Goal: Task Accomplishment & Management: Complete application form

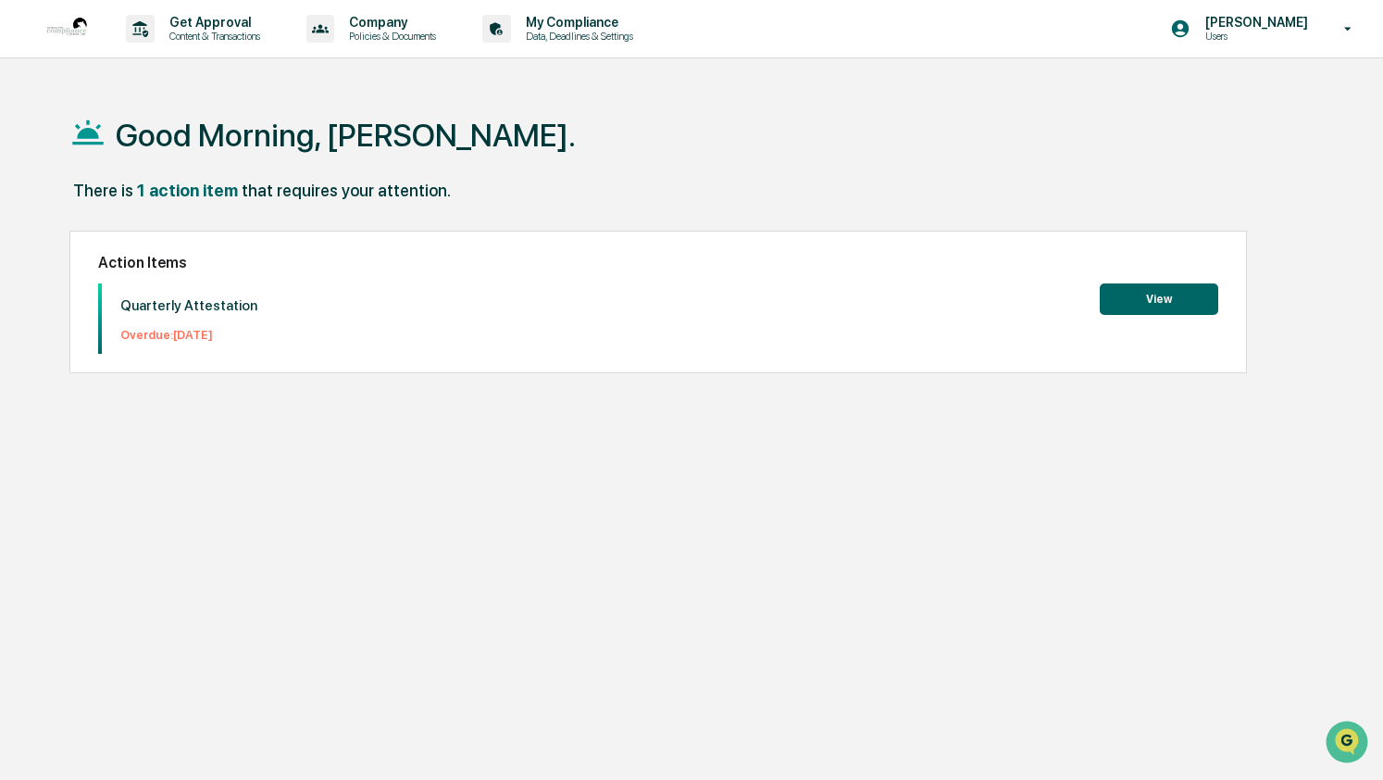
click at [1139, 305] on button "View" at bounding box center [1159, 298] width 119 height 31
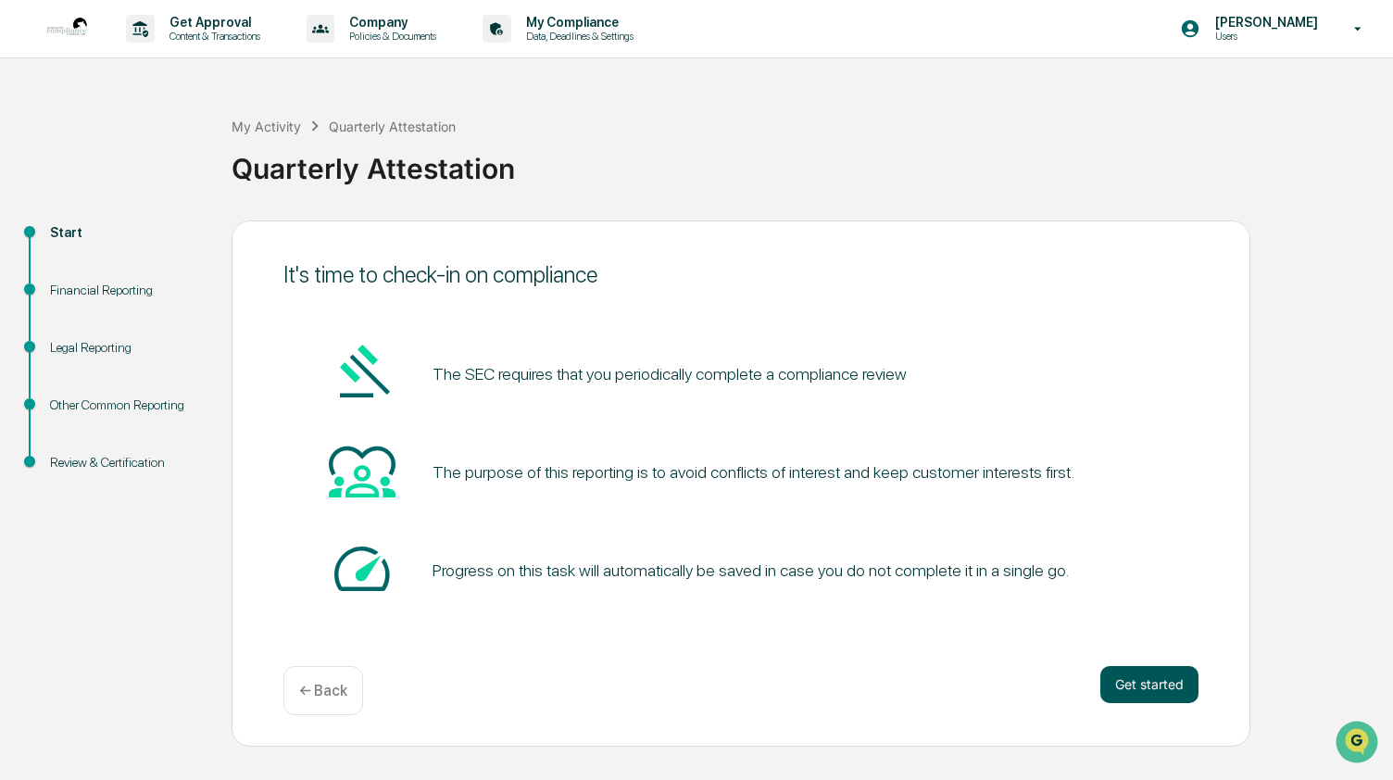
click at [1134, 688] on button "Get started" at bounding box center [1149, 684] width 98 height 37
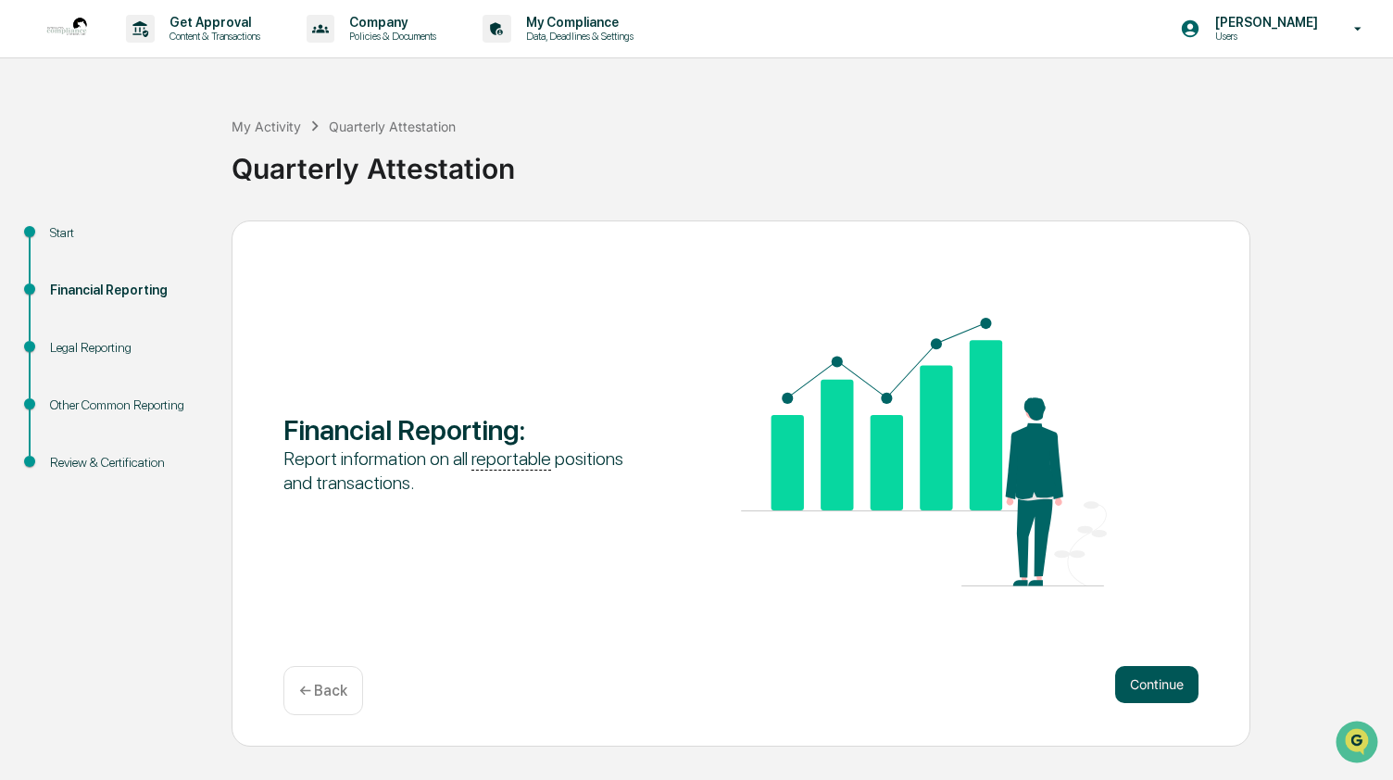
click at [1156, 687] on button "Continue" at bounding box center [1156, 684] width 83 height 37
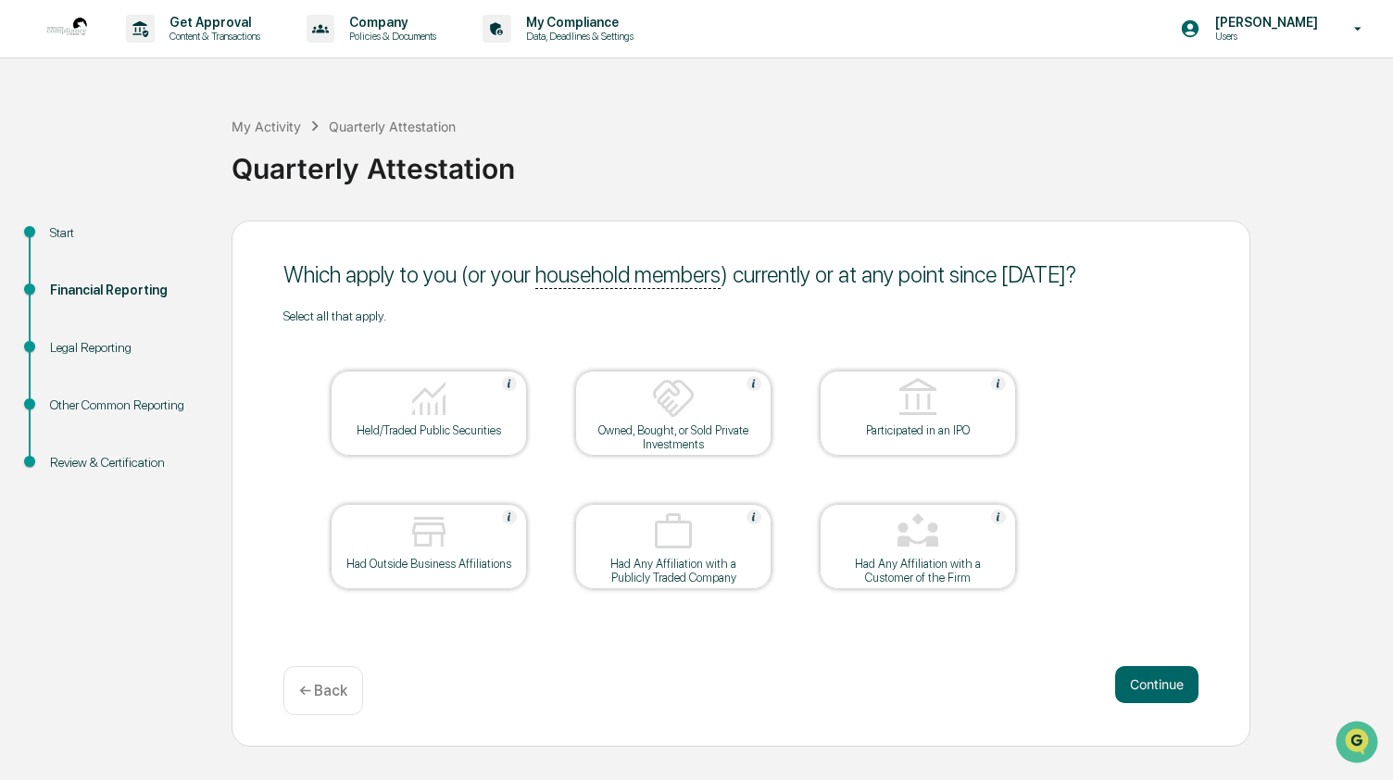
click at [419, 437] on div "Held/Traded Public Securities" at bounding box center [428, 430] width 167 height 14
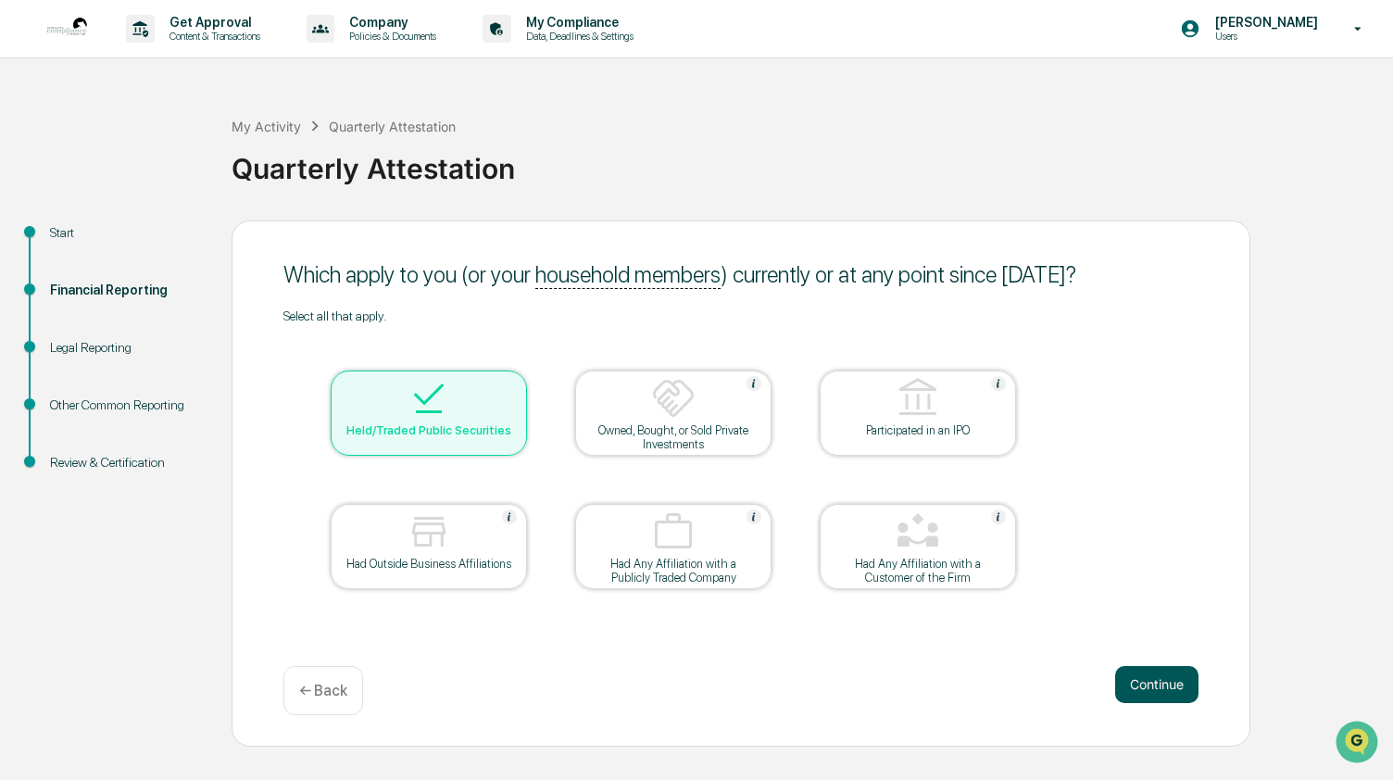
click at [1154, 682] on button "Continue" at bounding box center [1156, 684] width 83 height 37
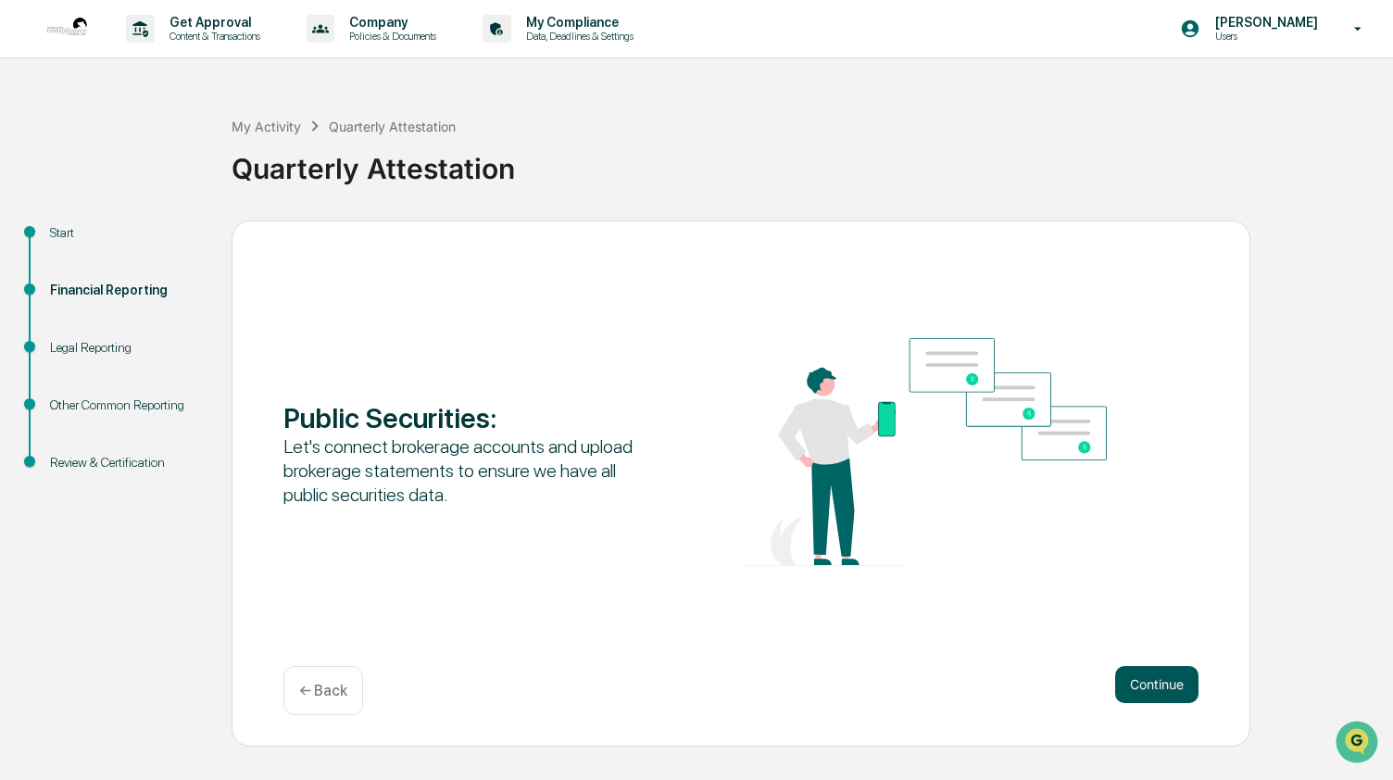
click at [1157, 681] on button "Continue" at bounding box center [1156, 684] width 83 height 37
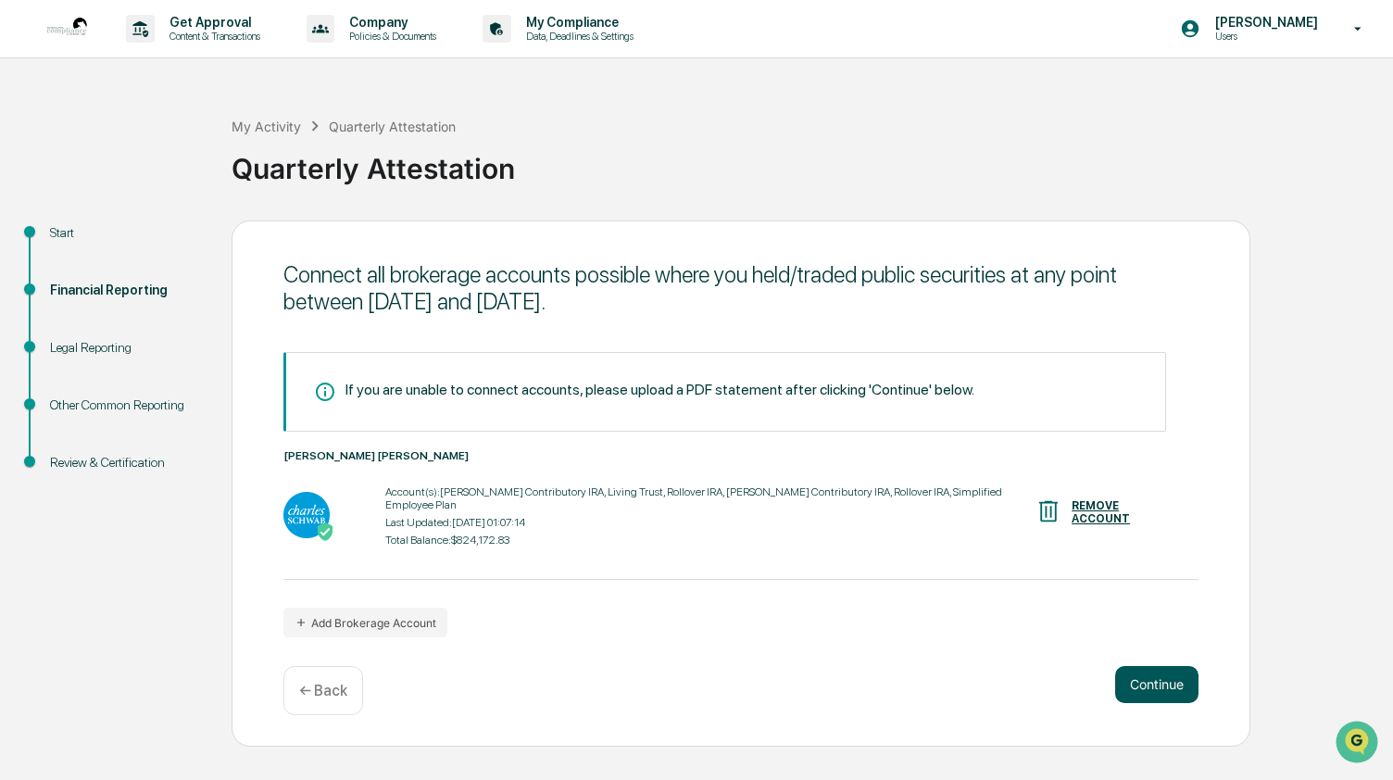
click at [1142, 685] on button "Continue" at bounding box center [1156, 684] width 83 height 37
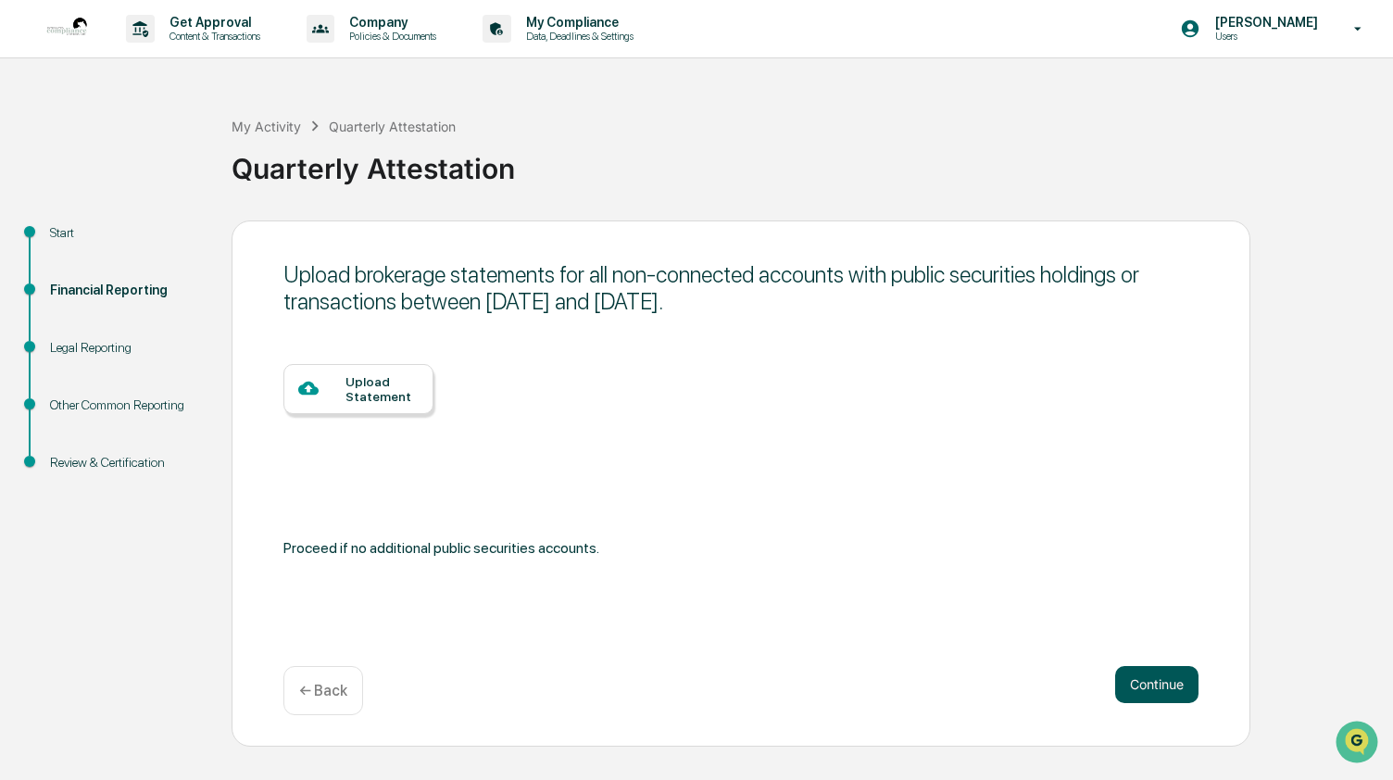
click at [1147, 681] on button "Continue" at bounding box center [1156, 684] width 83 height 37
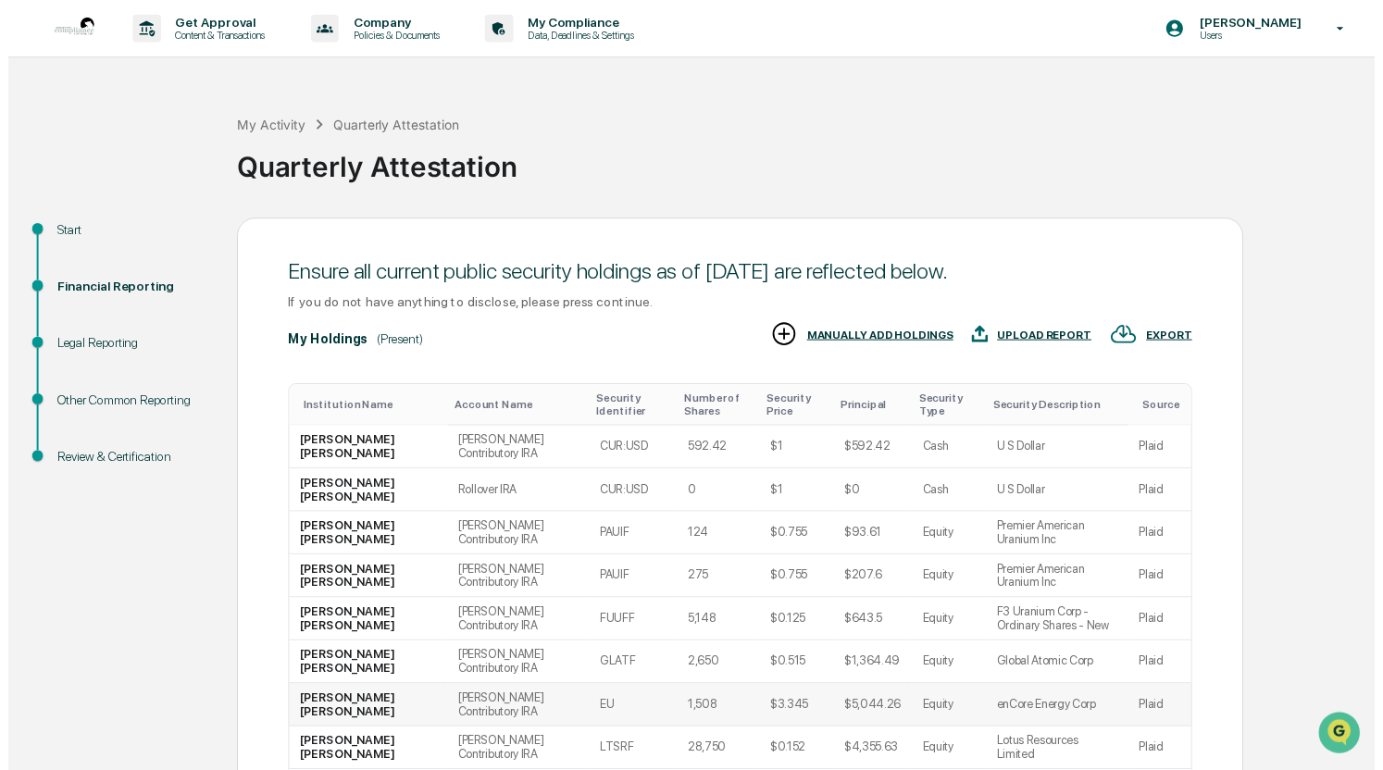
scroll to position [263, 0]
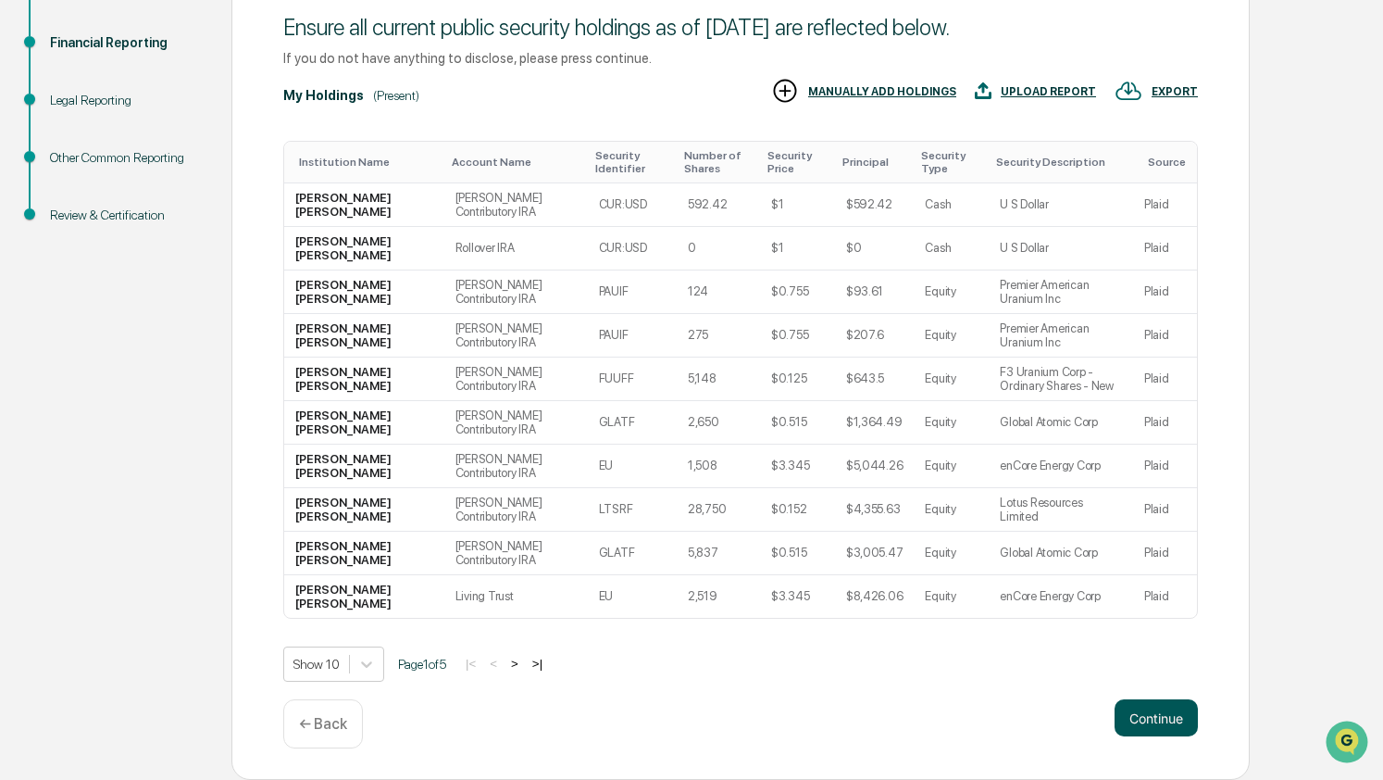
click at [1168, 716] on button "Continue" at bounding box center [1156, 717] width 83 height 37
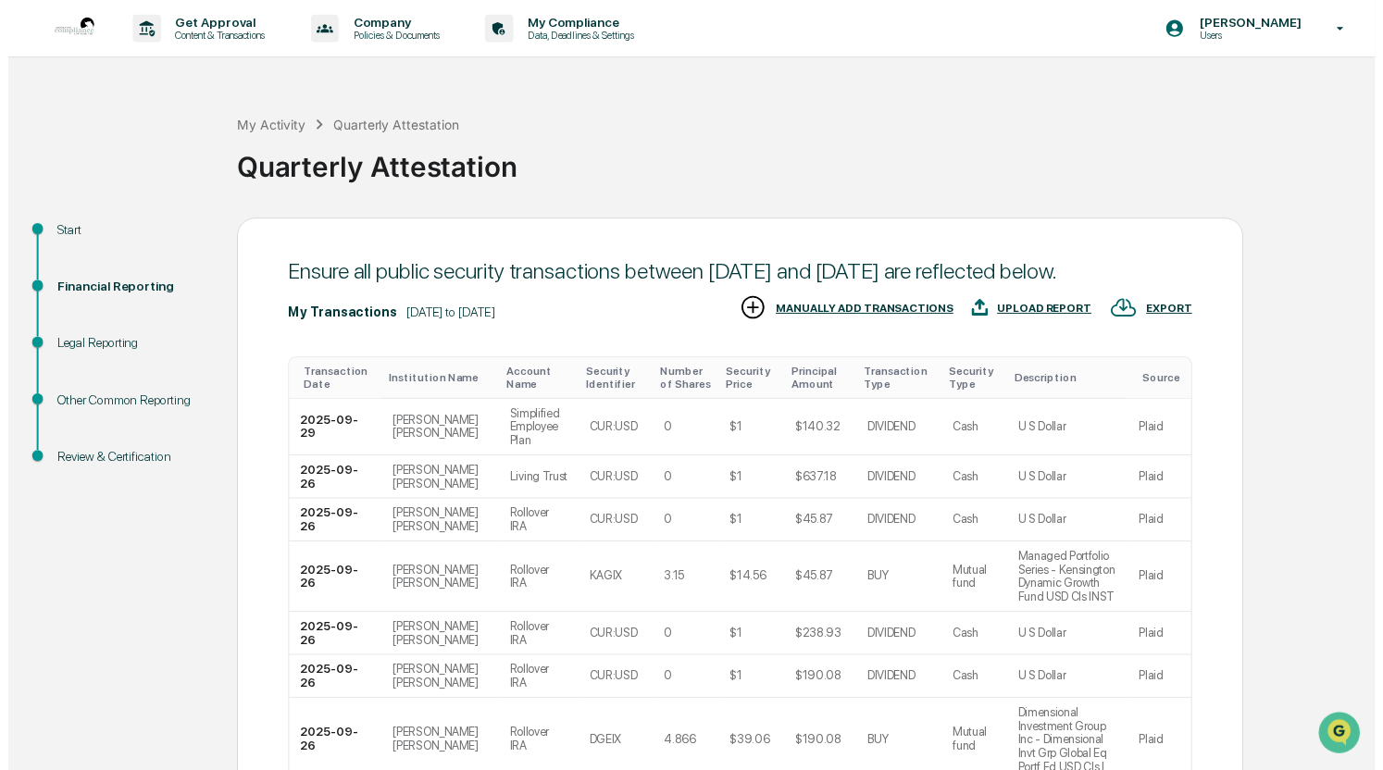
scroll to position [366, 0]
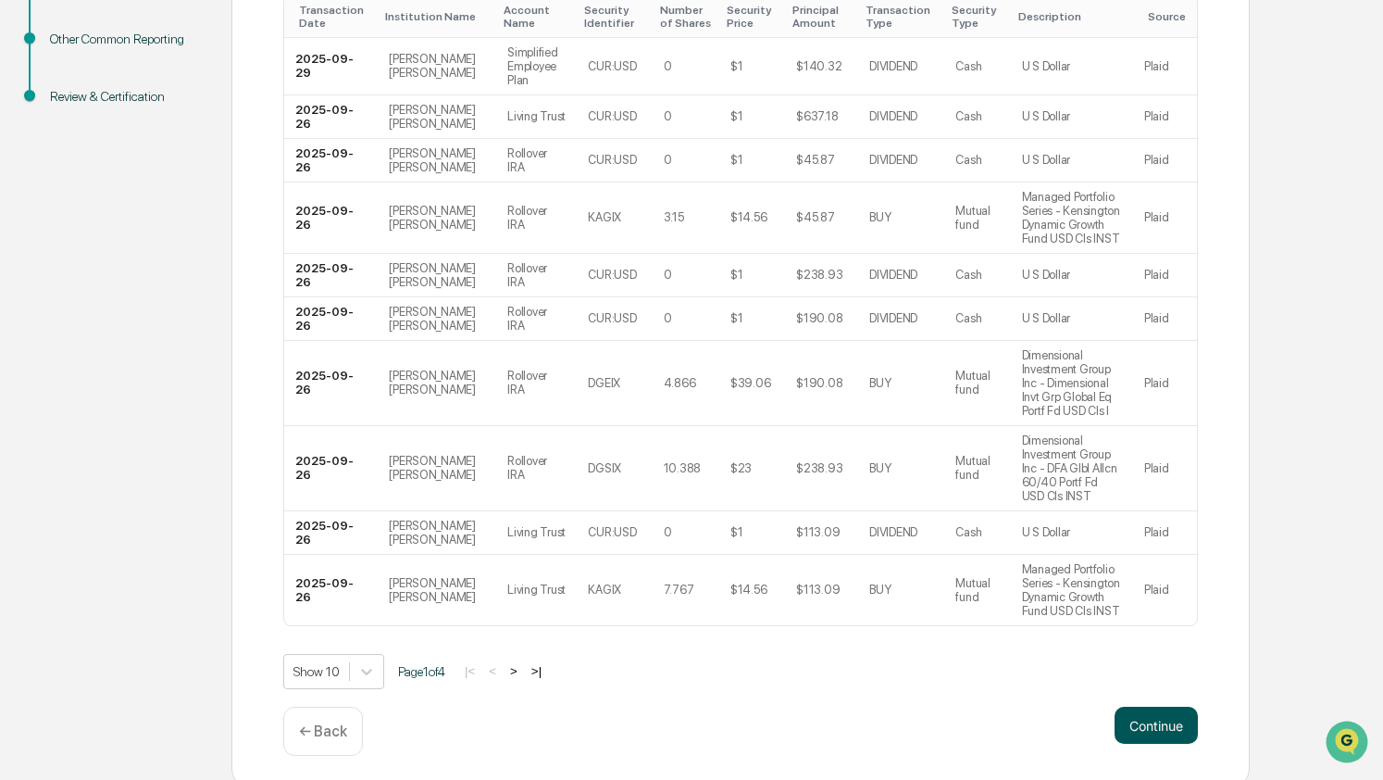
click at [1174, 719] on button "Continue" at bounding box center [1156, 724] width 83 height 37
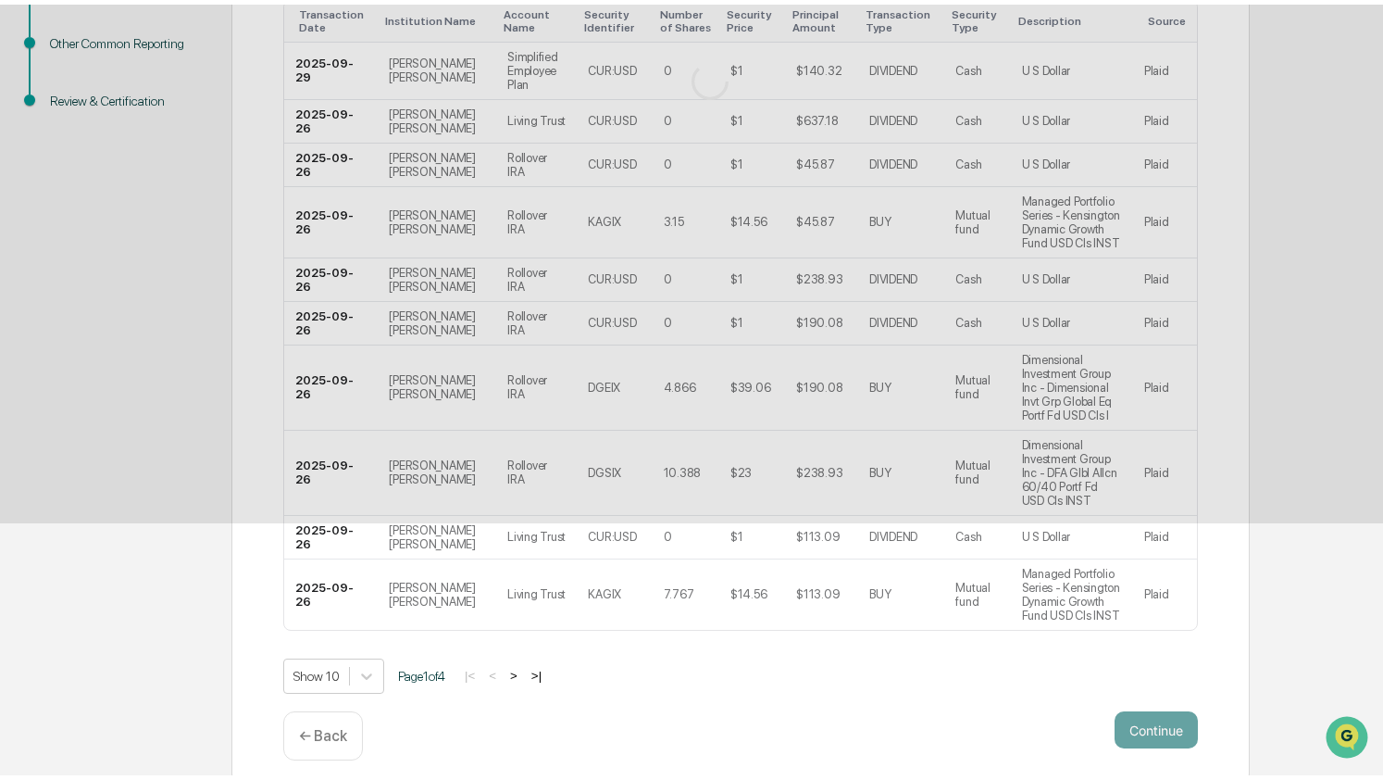
scroll to position [0, 0]
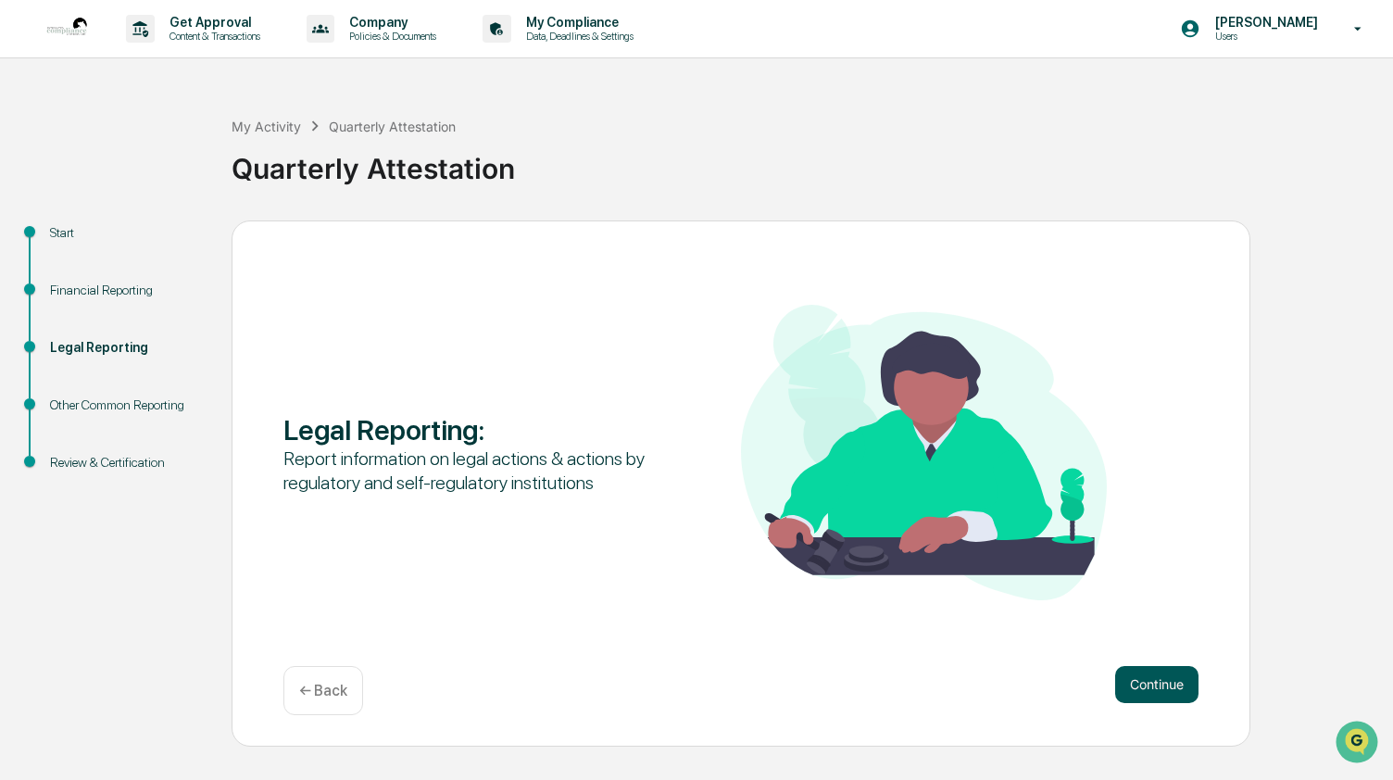
click at [1141, 686] on button "Continue" at bounding box center [1156, 684] width 83 height 37
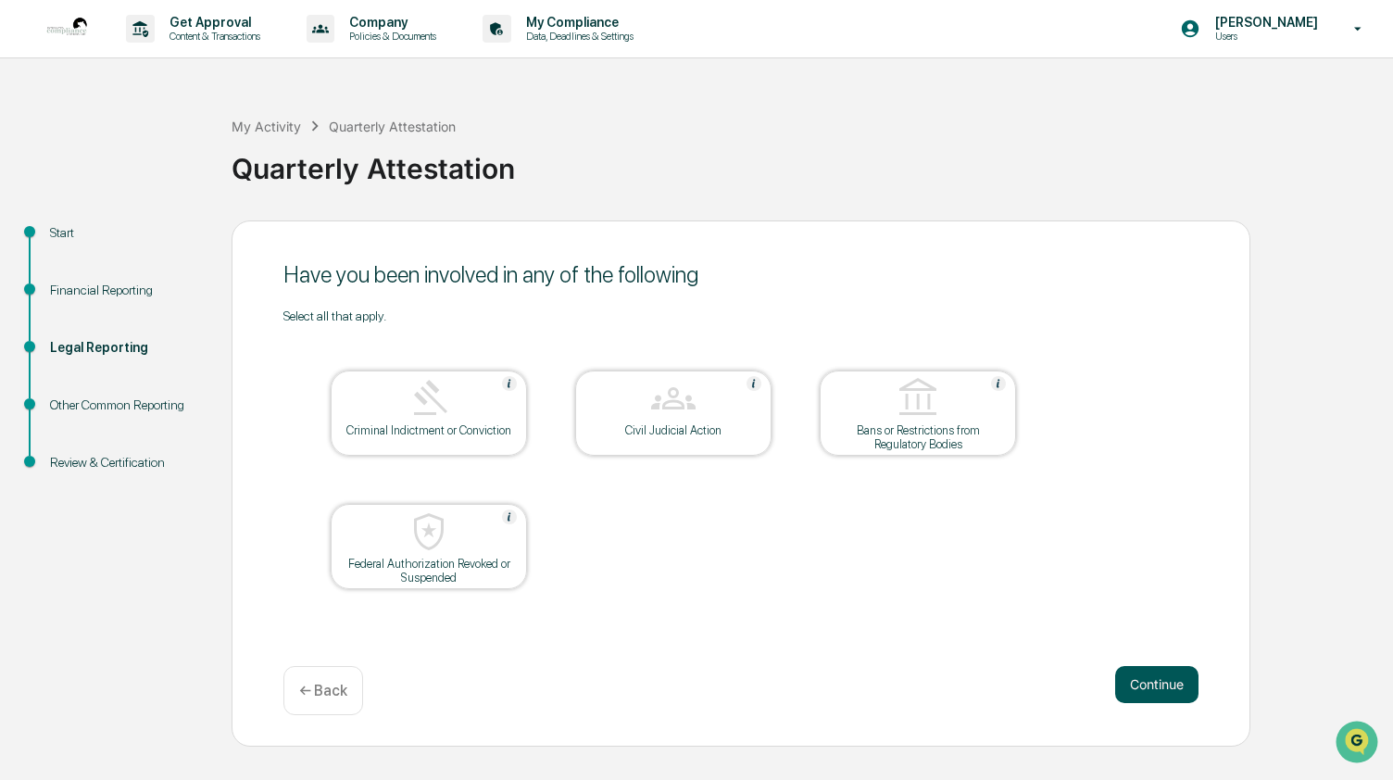
click at [1131, 681] on button "Continue" at bounding box center [1156, 684] width 83 height 37
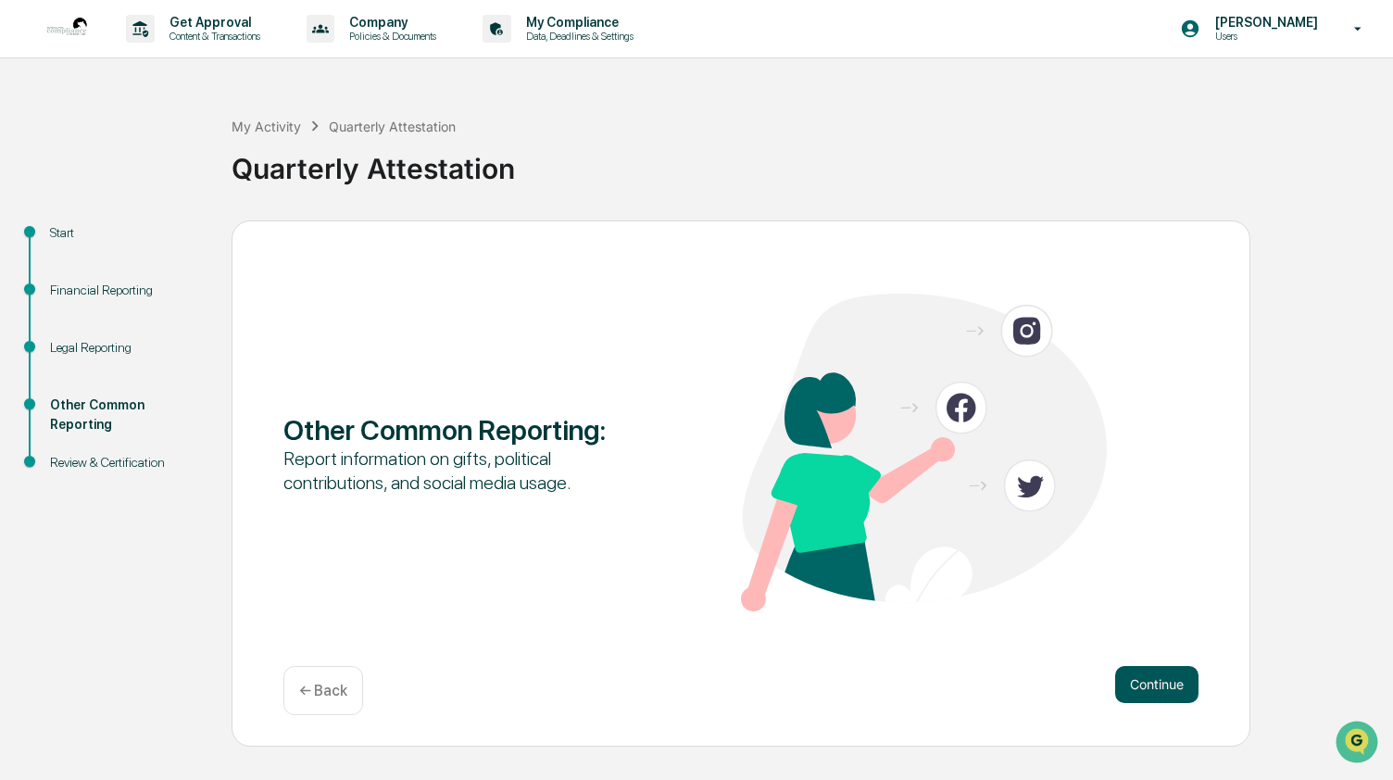
click at [1146, 680] on button "Continue" at bounding box center [1156, 684] width 83 height 37
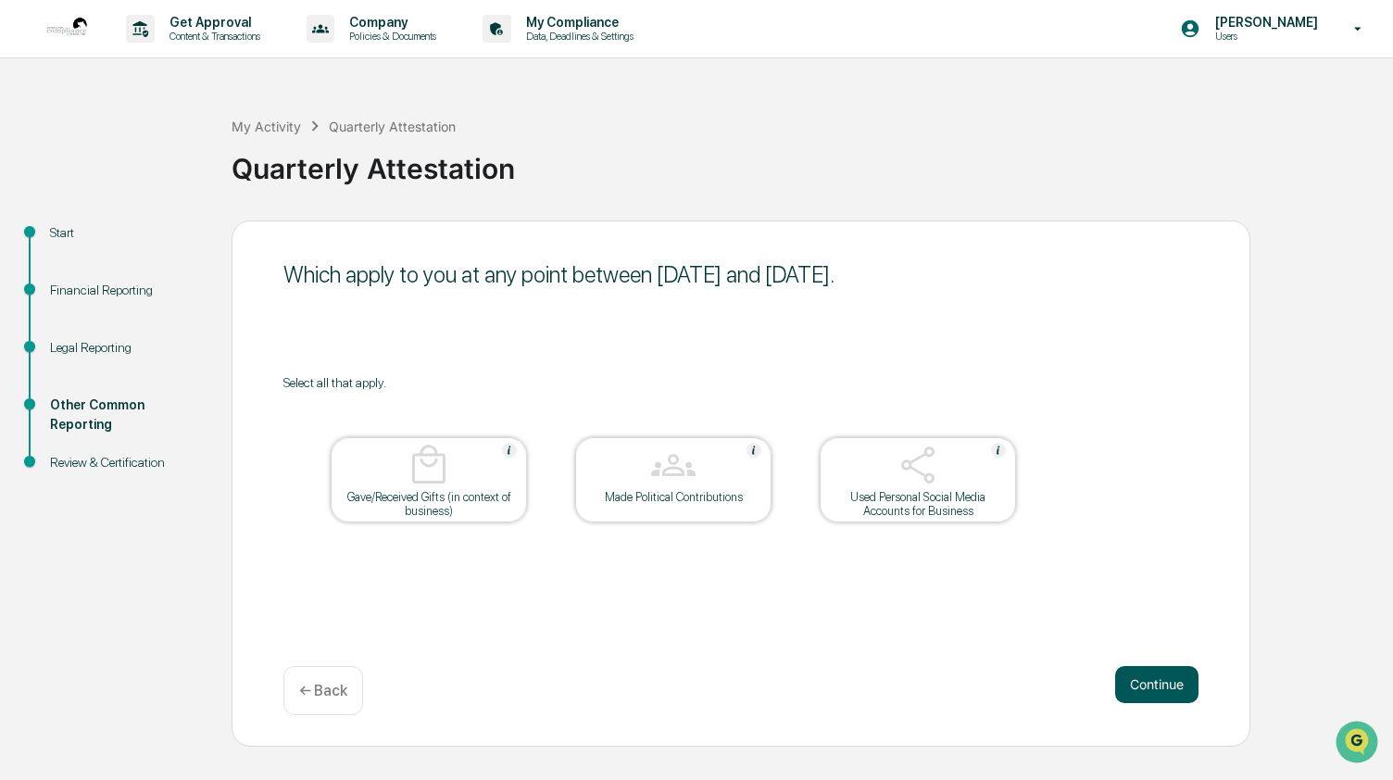
click at [1145, 680] on button "Continue" at bounding box center [1156, 684] width 83 height 37
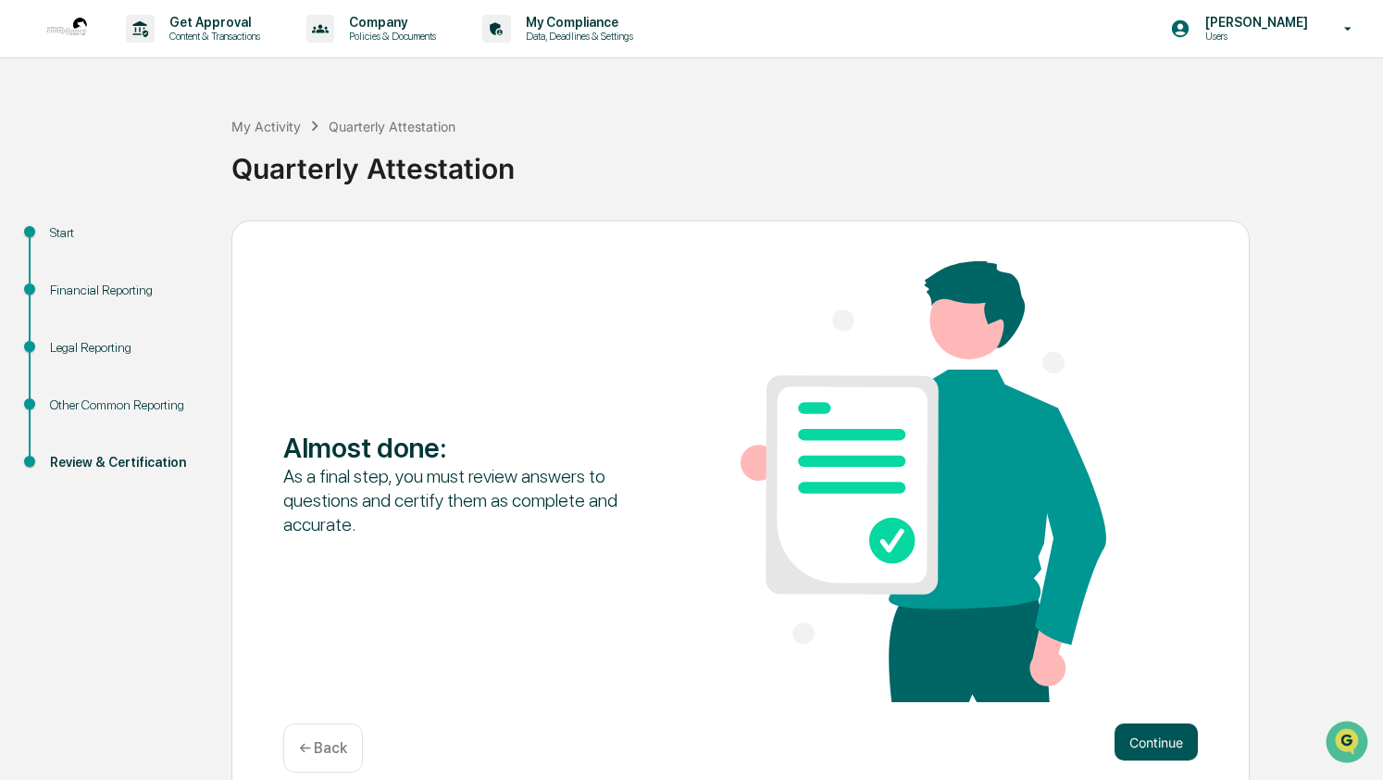
click at [1161, 738] on button "Continue" at bounding box center [1156, 741] width 83 height 37
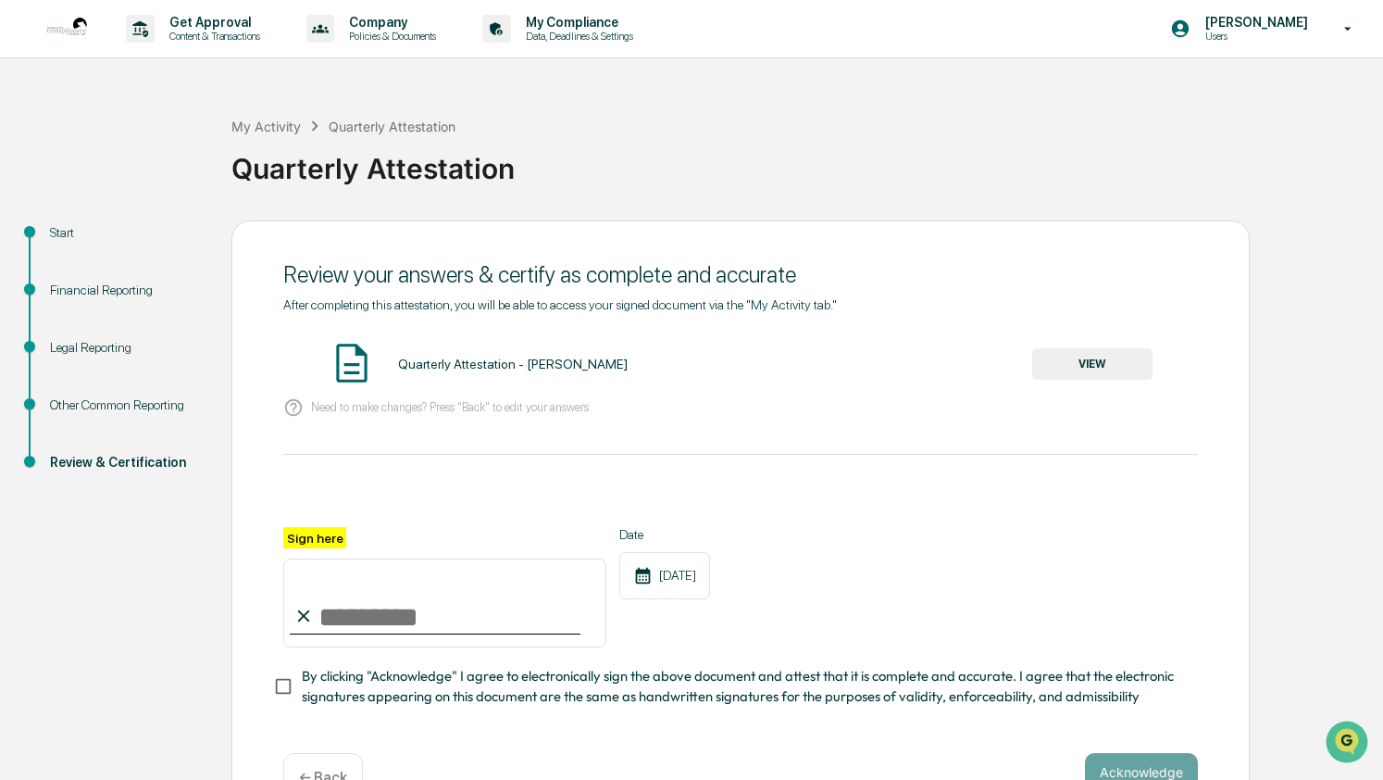
click at [1104, 368] on button "VIEW" at bounding box center [1092, 363] width 120 height 31
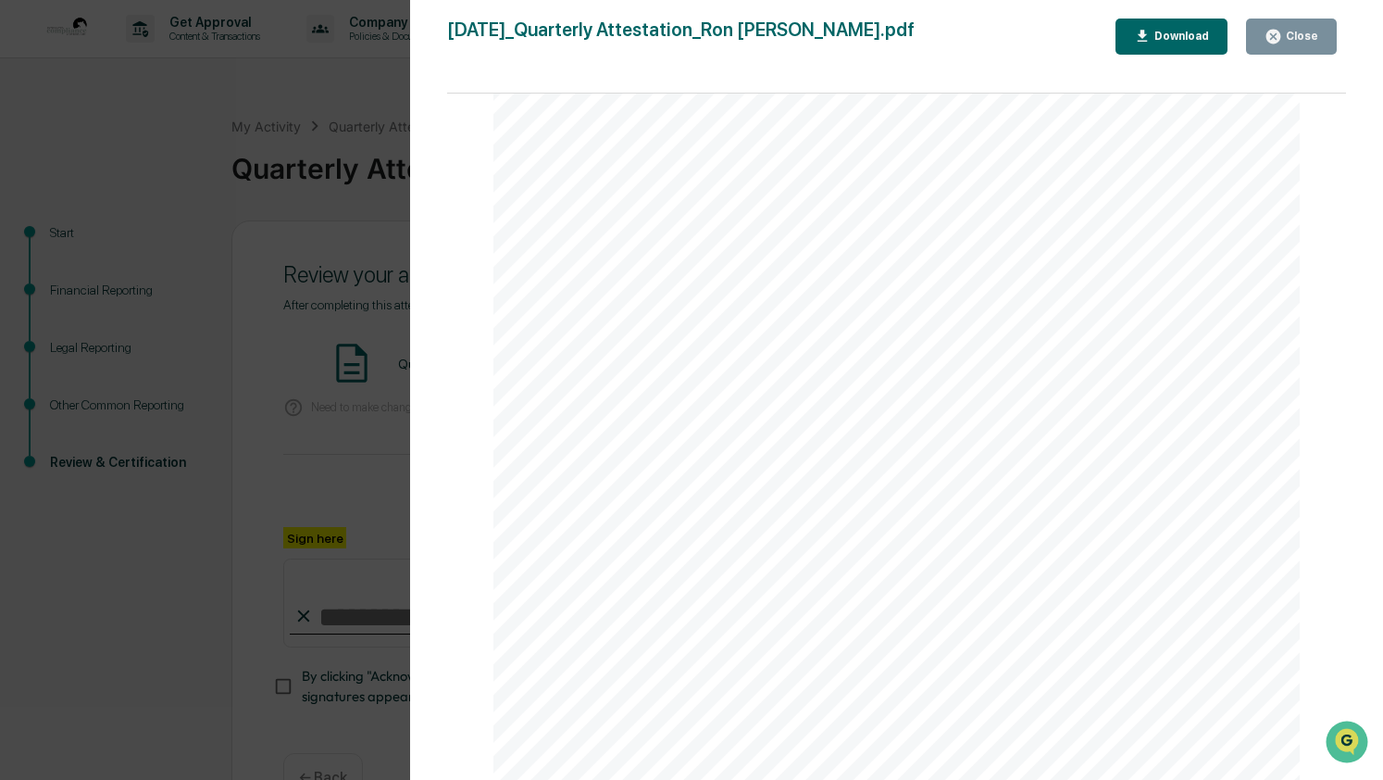
scroll to position [6278, 0]
click at [1278, 33] on icon "button" at bounding box center [1274, 37] width 14 height 14
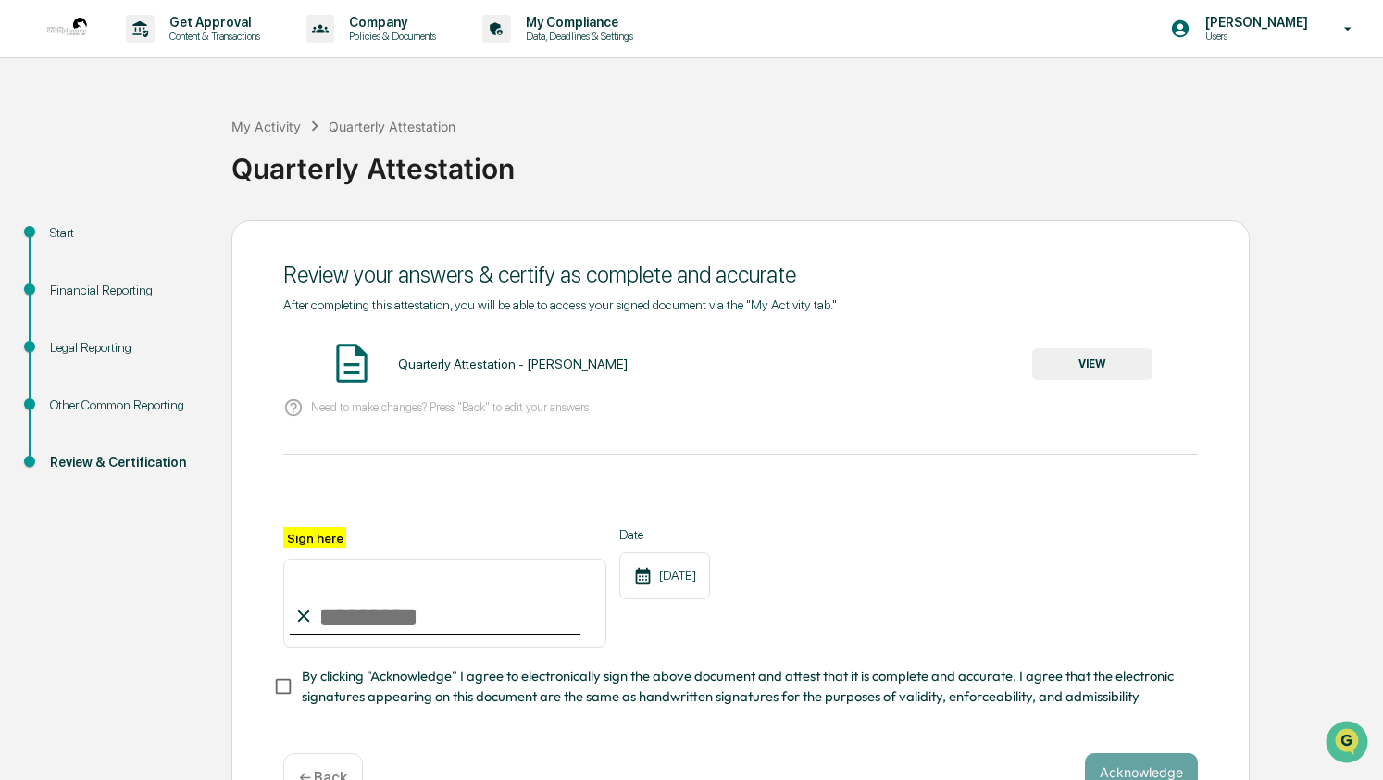
click at [363, 621] on input "Sign here" at bounding box center [444, 602] width 323 height 89
drag, startPoint x: 322, startPoint y: 616, endPoint x: 429, endPoint y: 618, distance: 106.5
click at [429, 618] on input "Sign here" at bounding box center [444, 602] width 323 height 89
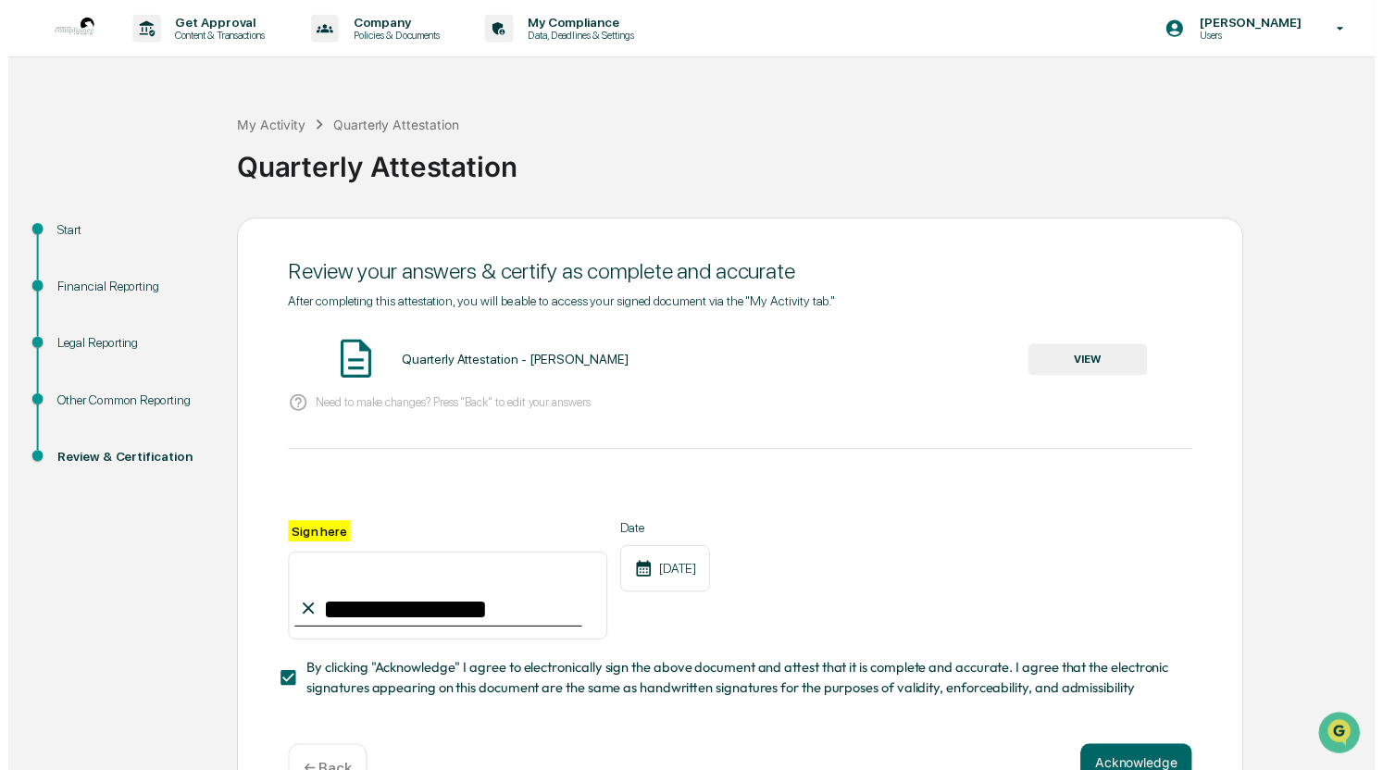
scroll to position [61, 0]
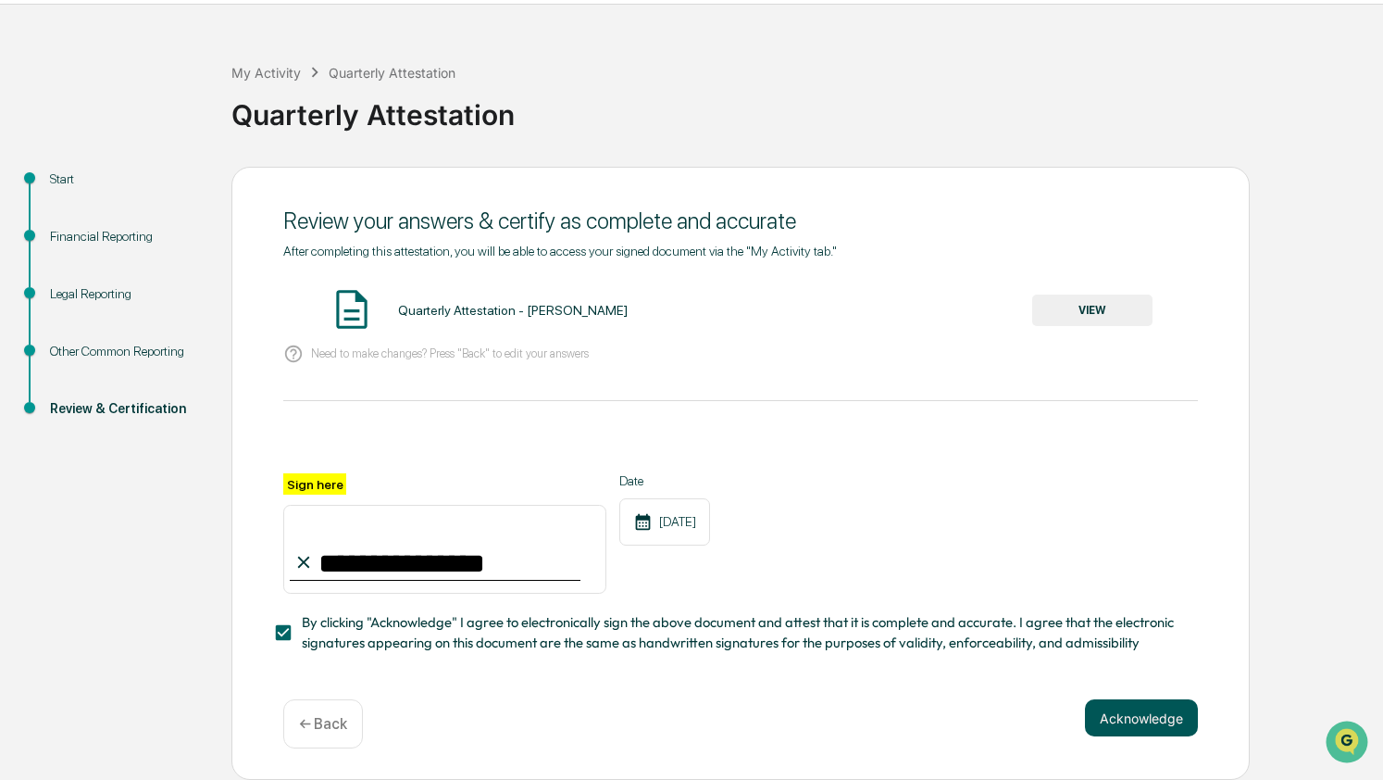
type input "**********"
click at [1133, 716] on button "Acknowledge" at bounding box center [1141, 717] width 113 height 37
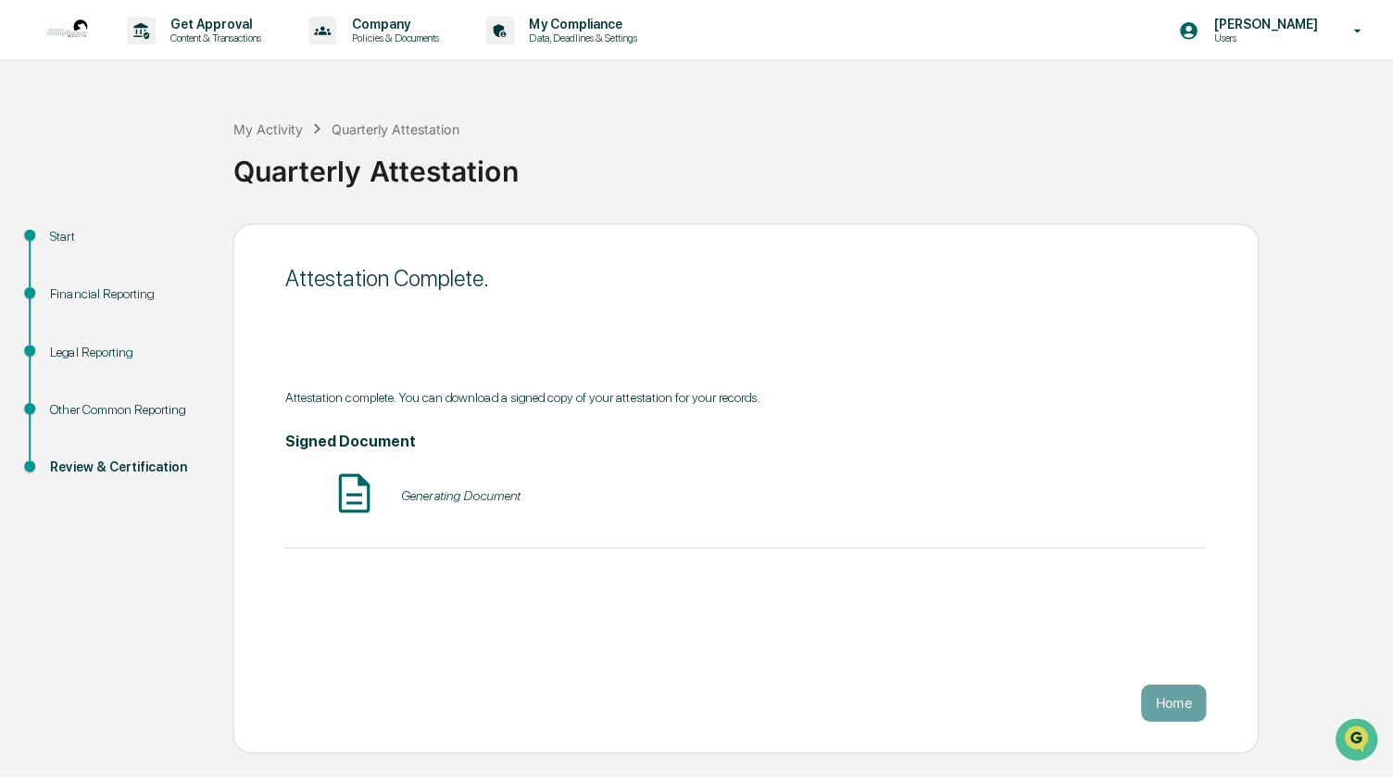
scroll to position [0, 0]
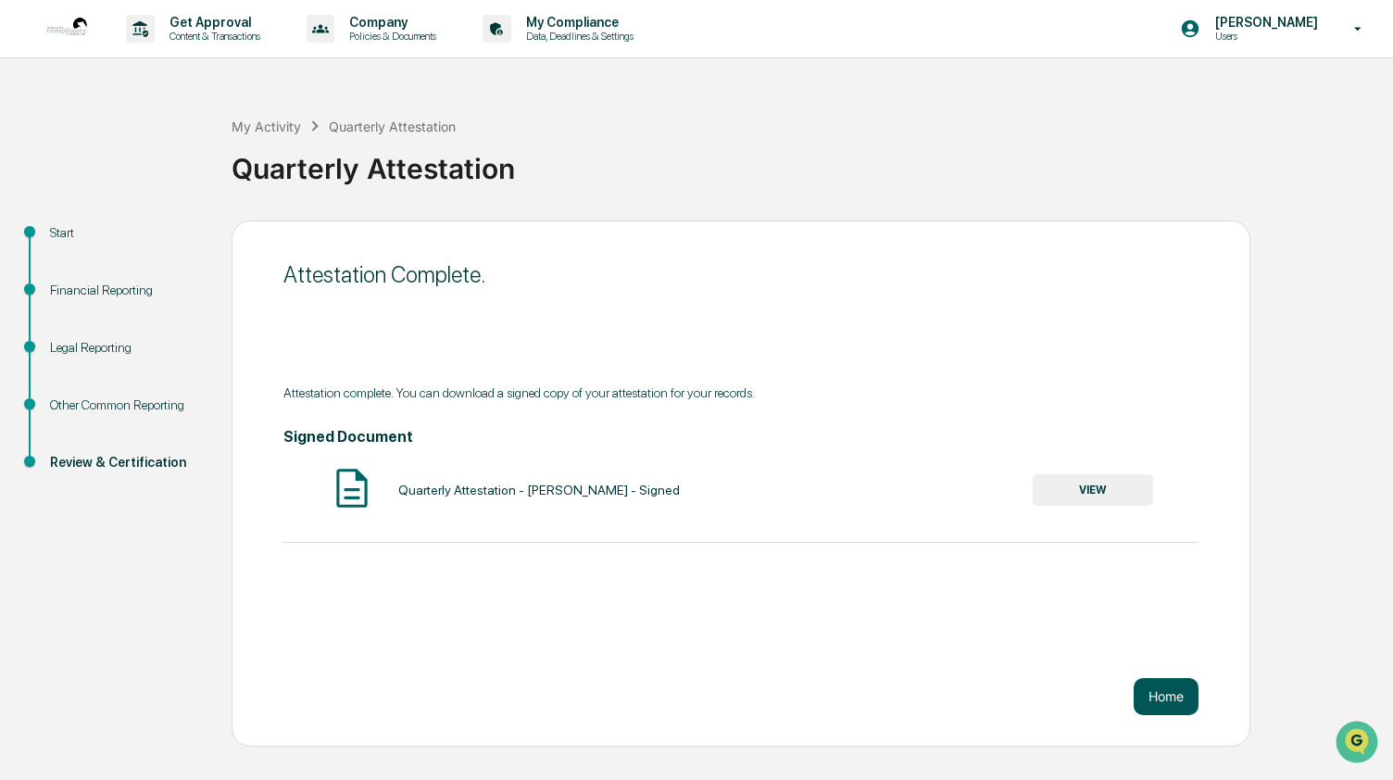
click at [1162, 694] on button "Home" at bounding box center [1165, 696] width 65 height 37
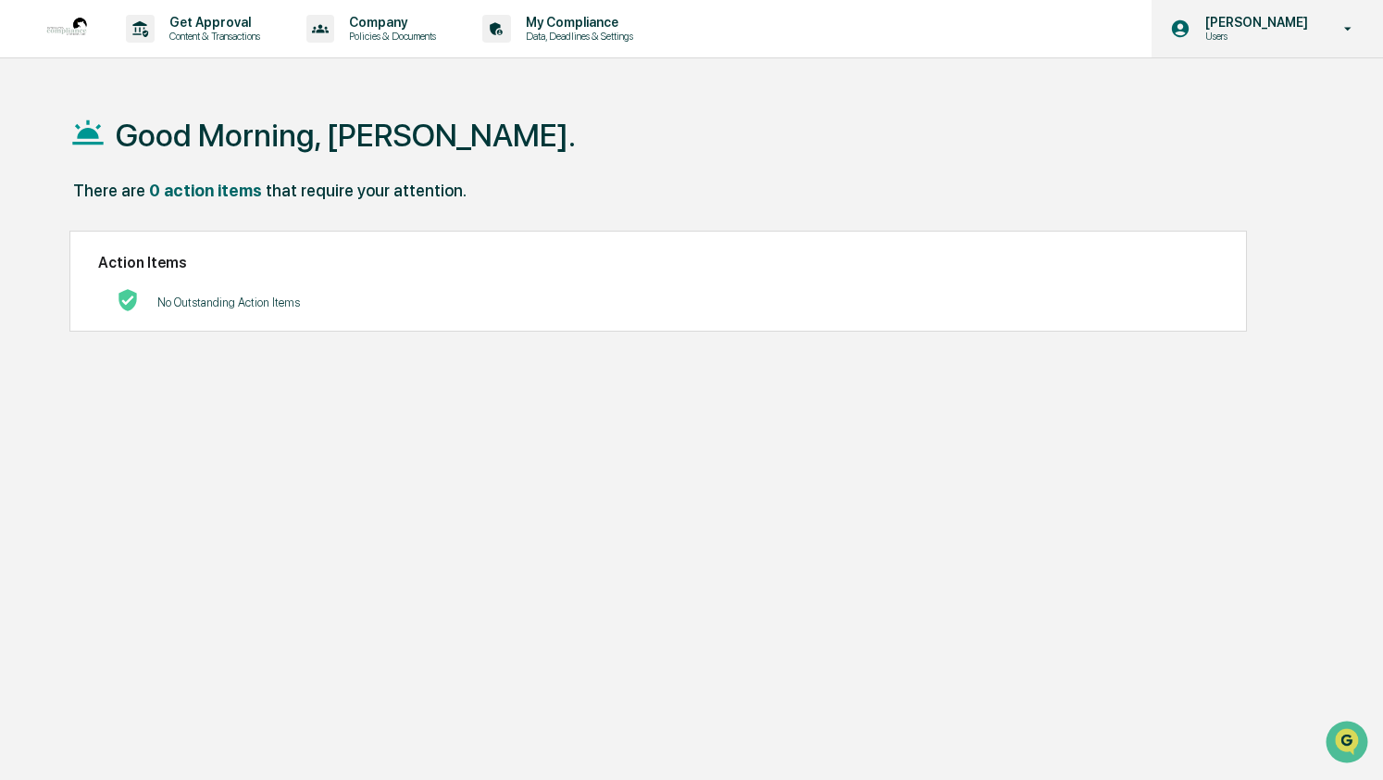
click at [1272, 33] on p "Users" at bounding box center [1254, 36] width 127 height 13
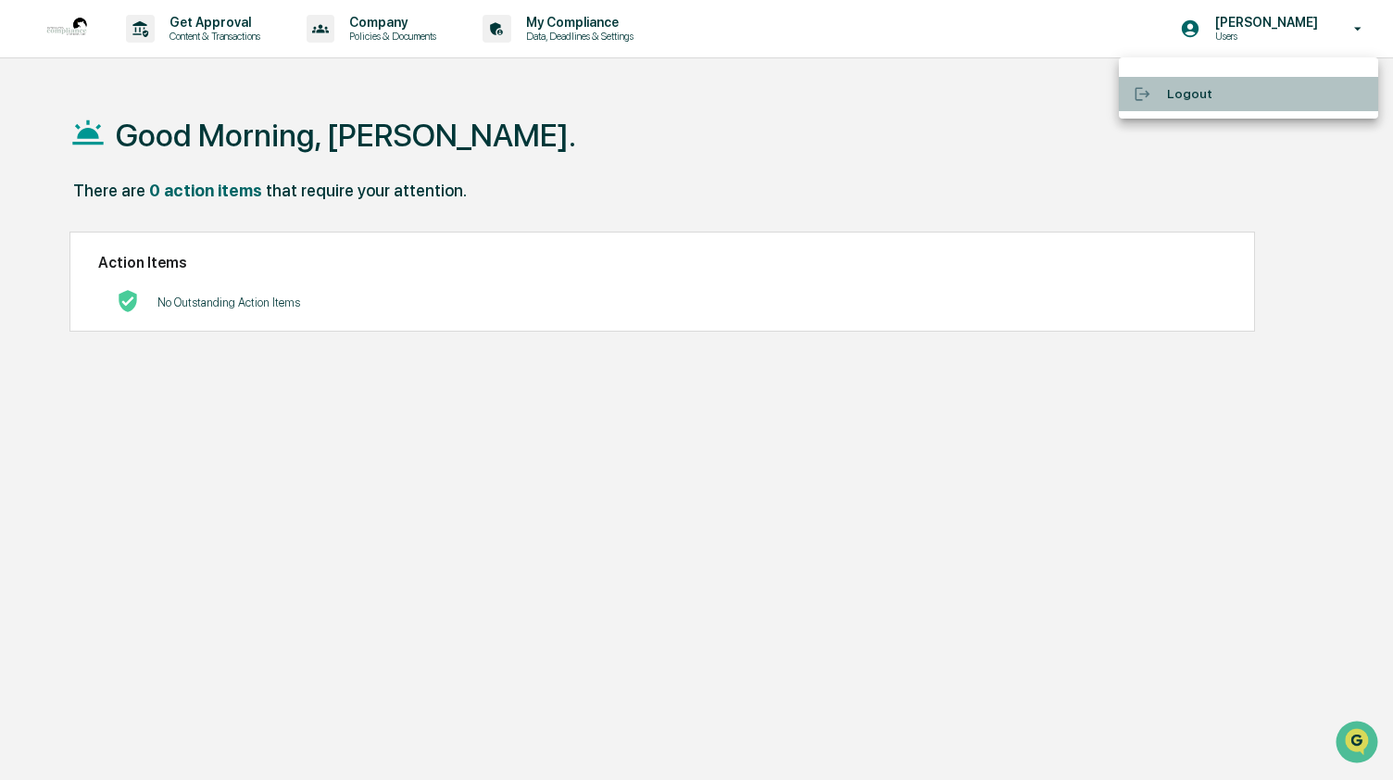
click at [1200, 98] on li "Logout" at bounding box center [1247, 94] width 259 height 34
